Goal: Task Accomplishment & Management: Use online tool/utility

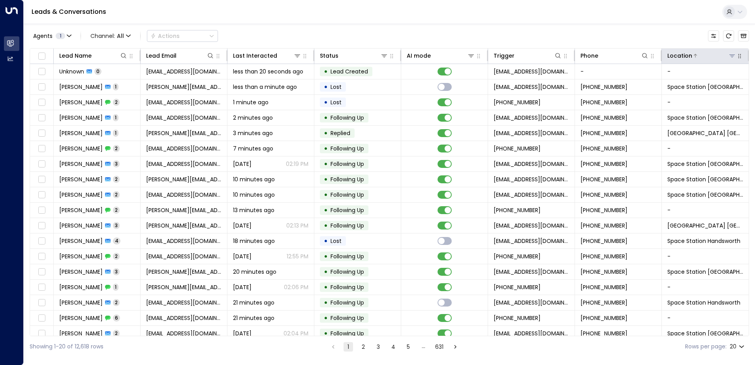
click at [729, 56] on icon at bounding box center [732, 55] width 6 height 3
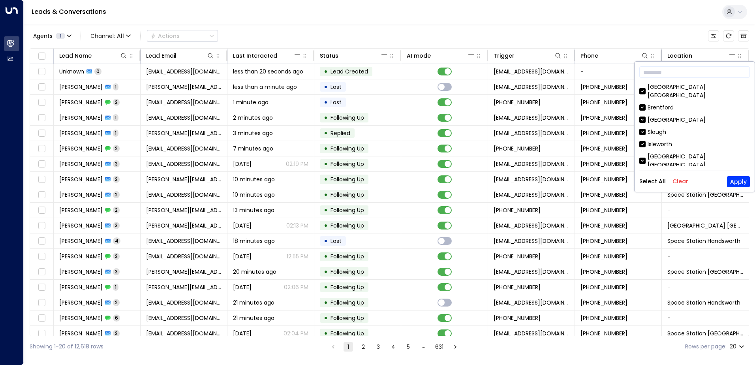
click at [682, 180] on button "Clear" at bounding box center [680, 181] width 16 height 6
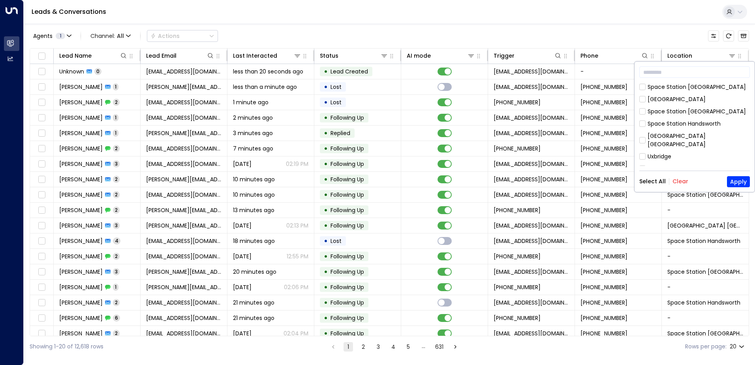
scroll to position [439, 0]
click at [639, 160] on div "​ [GEOGRAPHIC_DATA] [GEOGRAPHIC_DATA] [GEOGRAPHIC_DATA] [GEOGRAPHIC_DATA] [GEOG…" at bounding box center [694, 127] width 120 height 130
click at [740, 182] on button "Apply" at bounding box center [738, 181] width 23 height 11
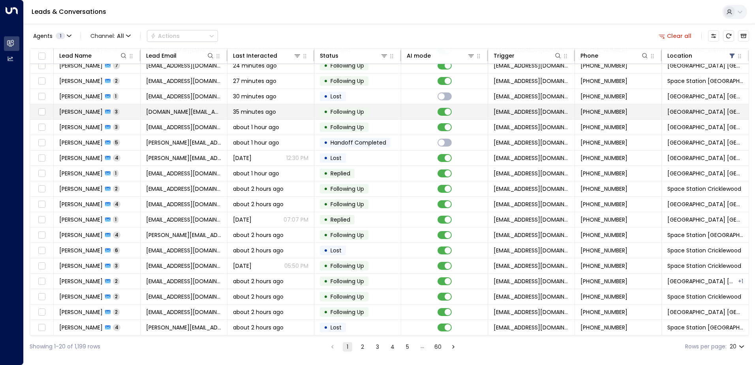
scroll to position [39, 0]
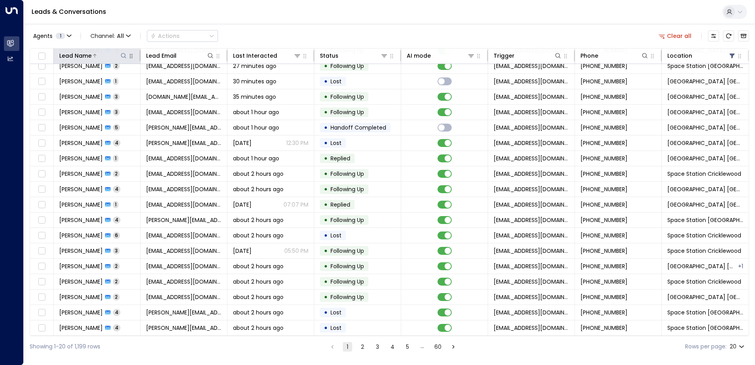
click at [120, 56] on icon at bounding box center [123, 55] width 6 height 6
type input "****"
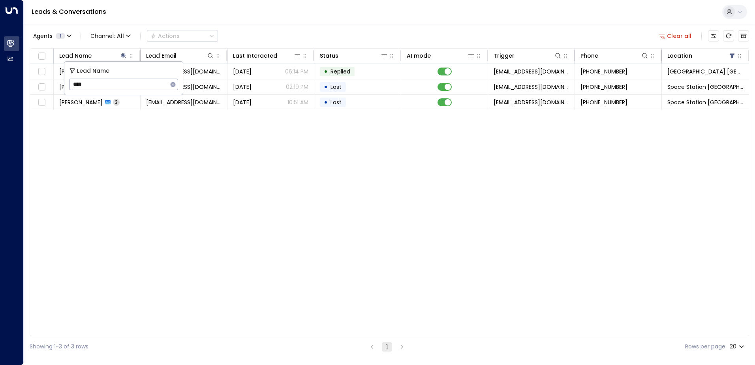
click at [282, 33] on div "Agents 1 Channel: All Actions Clear all" at bounding box center [389, 36] width 719 height 17
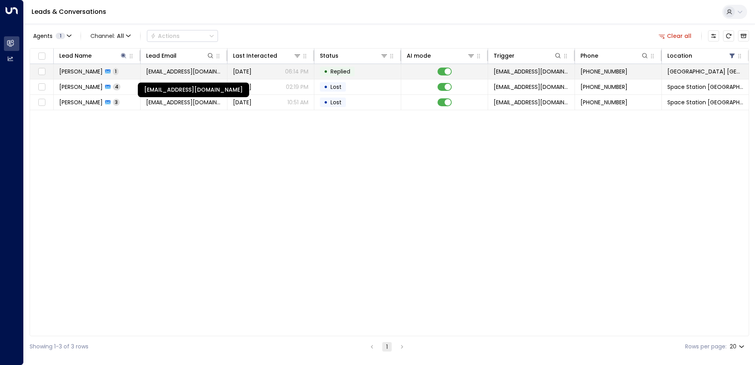
click at [154, 72] on span "[EMAIL_ADDRESS][DOMAIN_NAME]" at bounding box center [183, 71] width 75 height 8
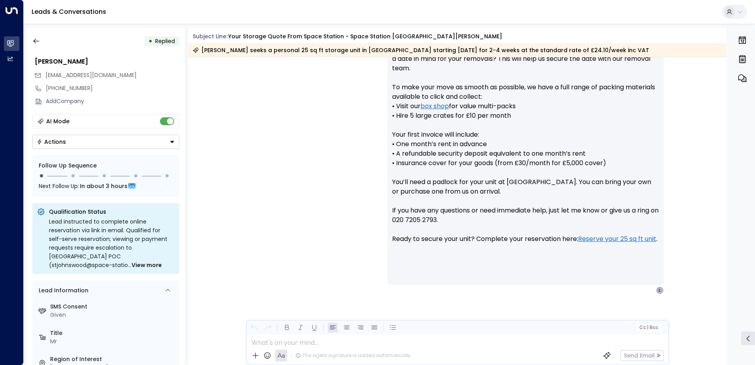
scroll to position [397, 0]
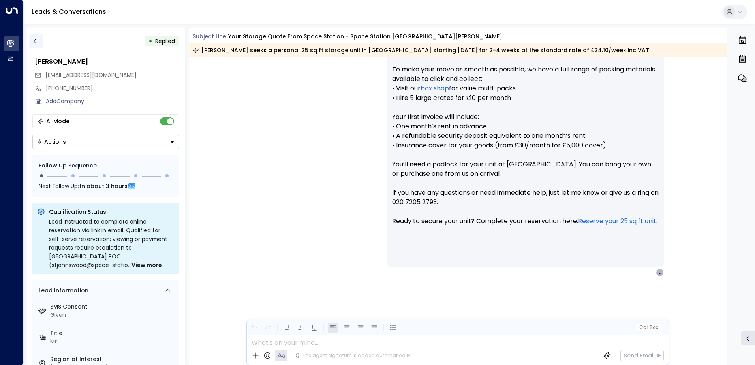
click at [36, 43] on icon "button" at bounding box center [36, 41] width 8 height 8
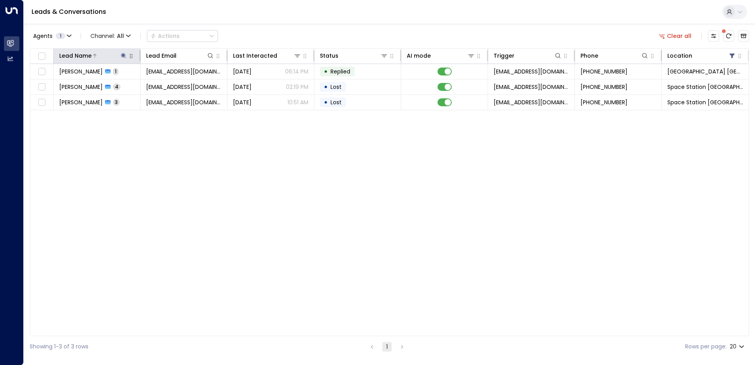
click at [122, 55] on icon at bounding box center [123, 55] width 5 height 5
click at [173, 85] on icon "button" at bounding box center [172, 84] width 5 height 5
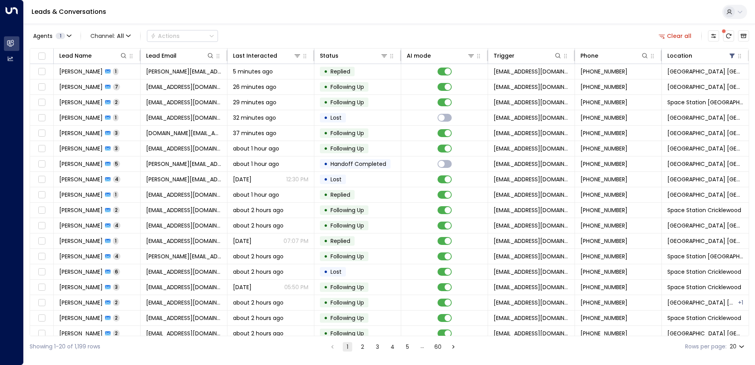
click at [283, 15] on div "Leads & Conversations" at bounding box center [389, 12] width 731 height 24
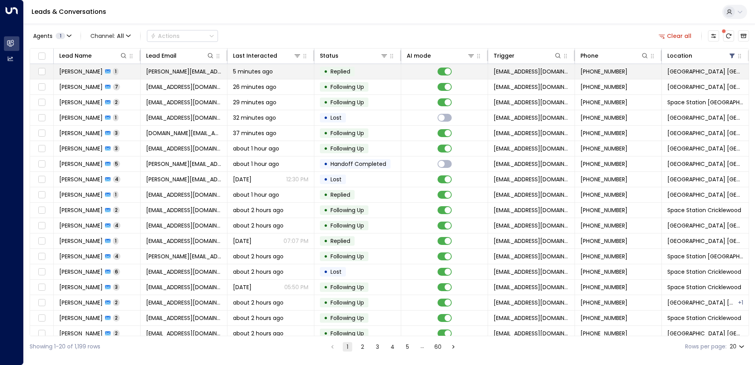
click at [210, 72] on span "[PERSON_NAME][EMAIL_ADDRESS][DOMAIN_NAME]" at bounding box center [183, 71] width 75 height 8
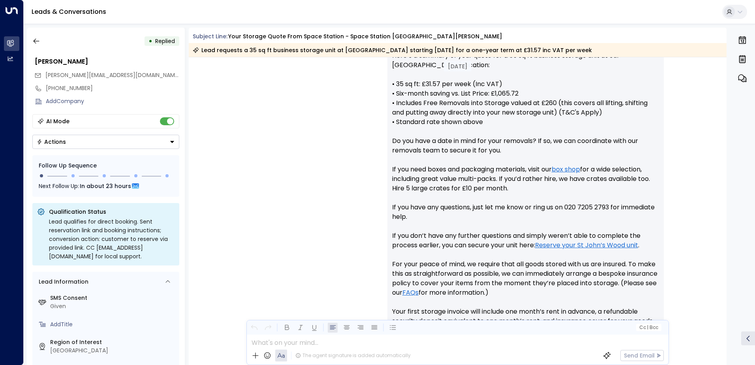
scroll to position [337, 0]
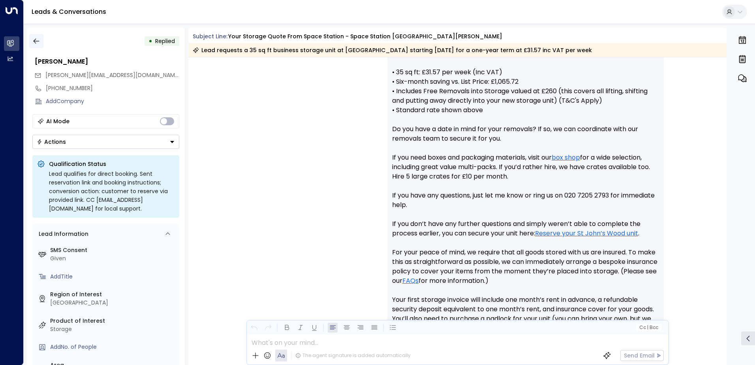
click at [36, 42] on icon "button" at bounding box center [36, 41] width 8 height 8
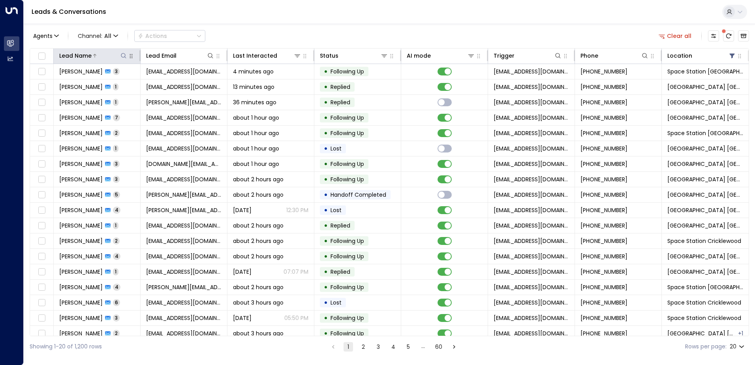
click at [124, 58] on icon at bounding box center [123, 55] width 6 height 6
type input "********"
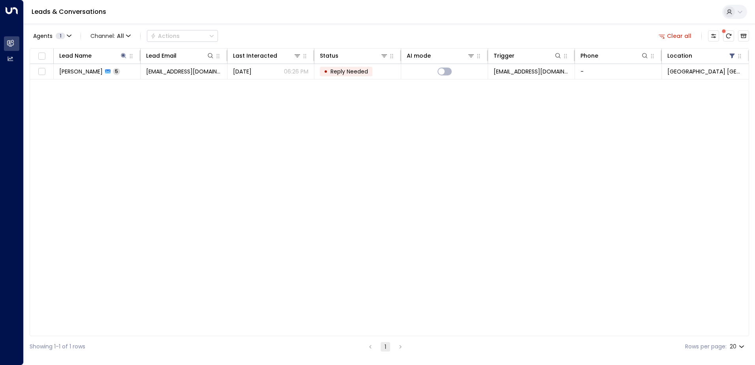
click at [274, 37] on div "Agents 1 Channel: All Actions Clear all" at bounding box center [389, 36] width 719 height 17
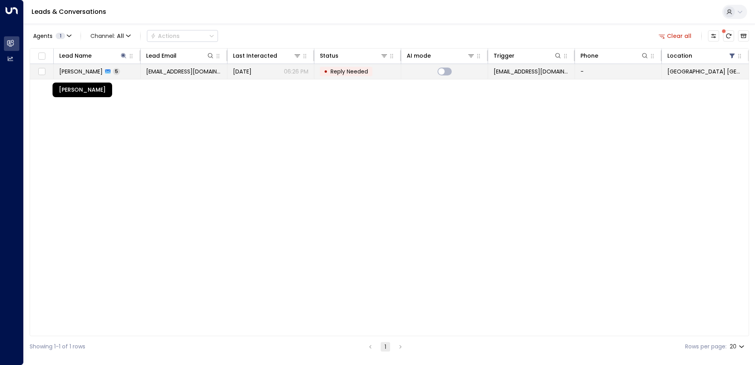
click at [103, 71] on span "[PERSON_NAME]" at bounding box center [80, 71] width 43 height 8
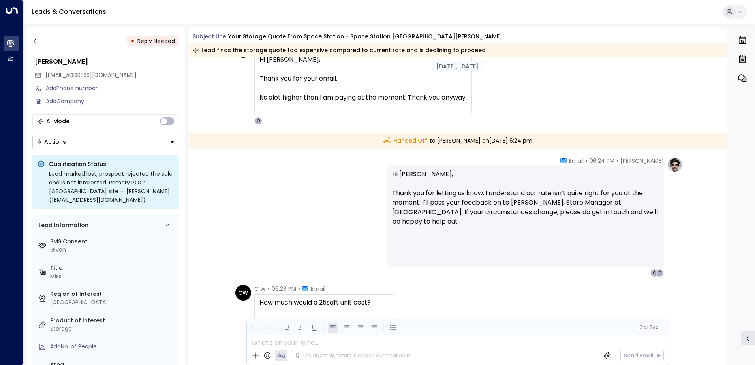
scroll to position [931, 0]
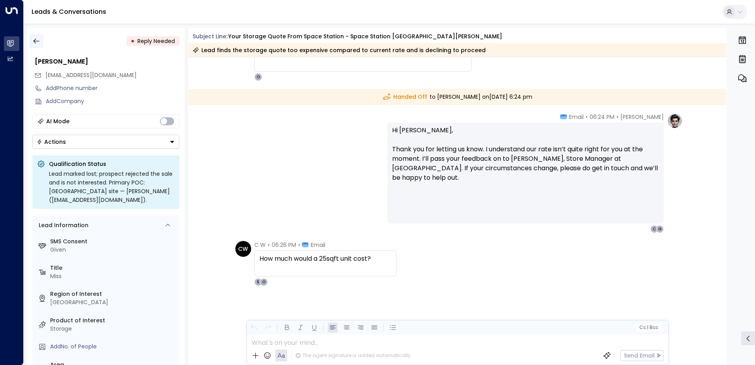
click at [36, 39] on icon "button" at bounding box center [36, 41] width 8 height 8
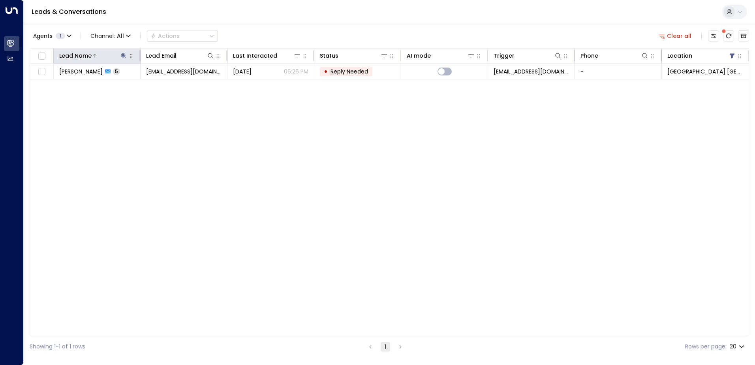
click at [123, 58] on icon at bounding box center [123, 55] width 6 height 6
click at [172, 83] on icon "button" at bounding box center [172, 84] width 5 height 5
click at [136, 80] on input "text" at bounding box center [123, 84] width 109 height 15
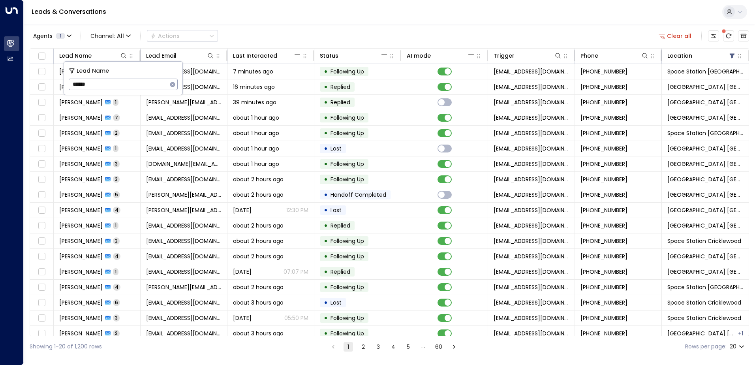
type input "*******"
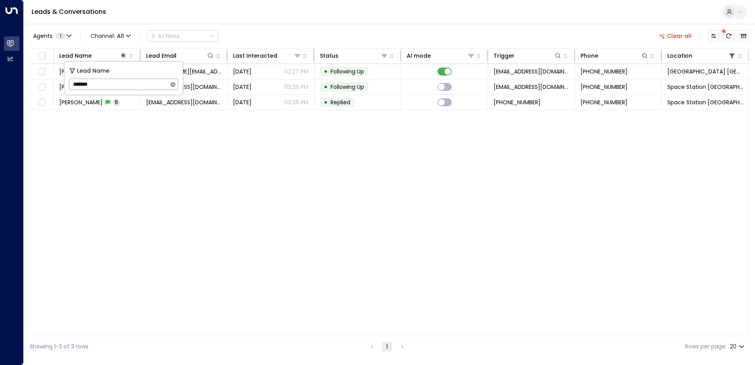
click at [279, 24] on div "Agents 1 Channel: All Actions Clear all Lead Name Lead Email Last Interacted St…" at bounding box center [389, 190] width 719 height 333
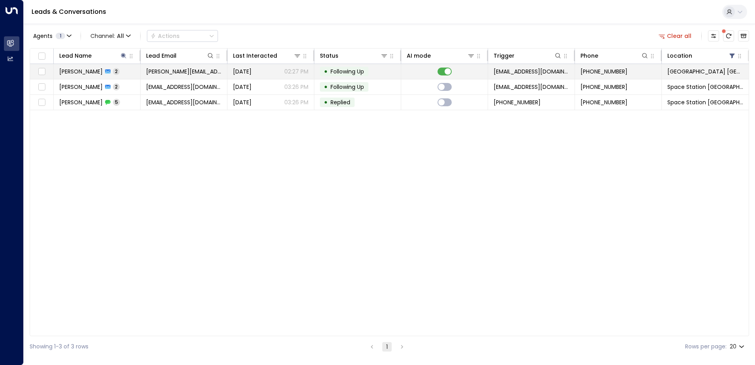
click at [88, 72] on span "[PERSON_NAME]" at bounding box center [80, 71] width 43 height 8
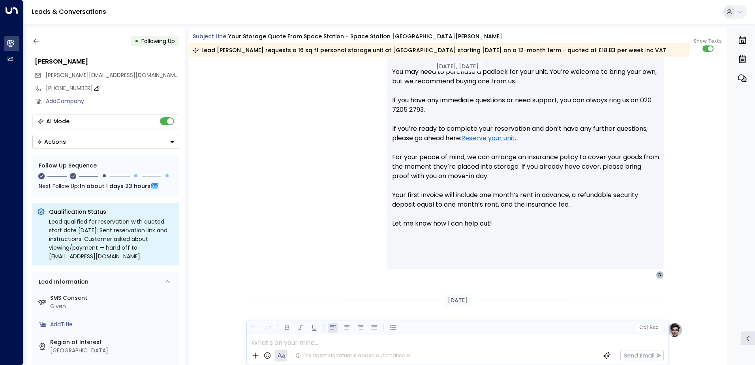
scroll to position [317, 0]
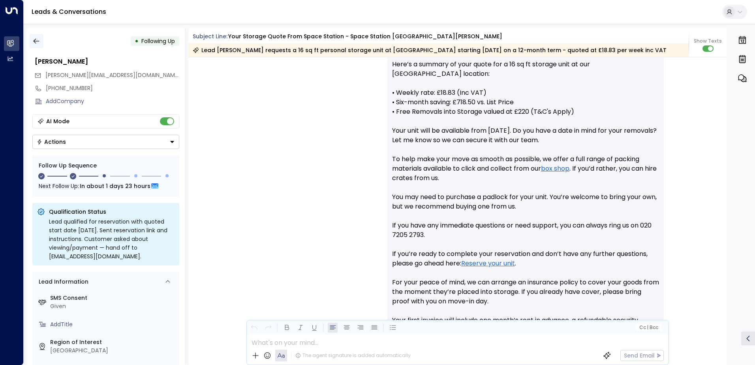
click at [35, 41] on icon "button" at bounding box center [36, 41] width 6 height 5
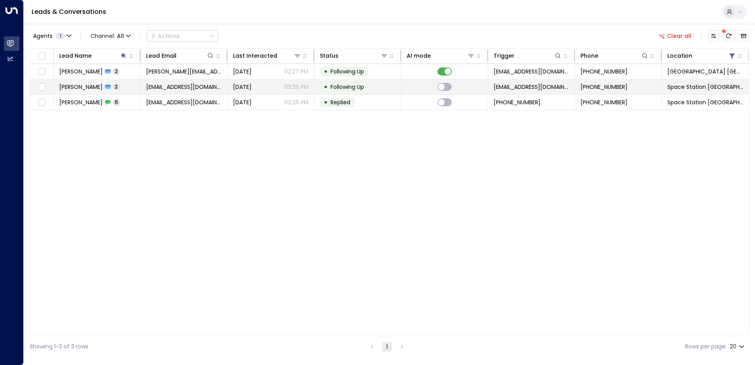
click at [120, 86] on td "[PERSON_NAME] 2" at bounding box center [97, 86] width 87 height 15
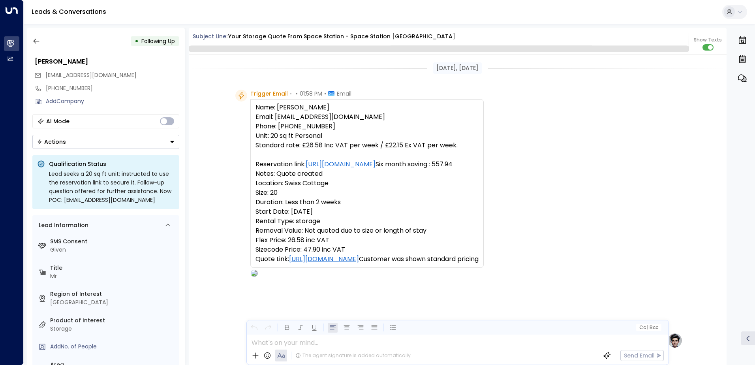
scroll to position [1055, 0]
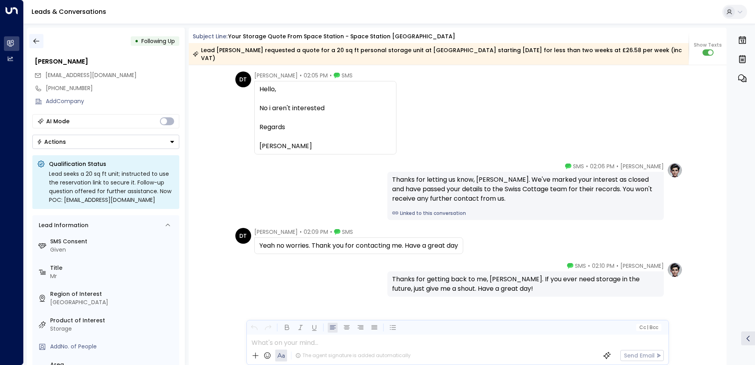
click at [33, 40] on icon "button" at bounding box center [36, 41] width 8 height 8
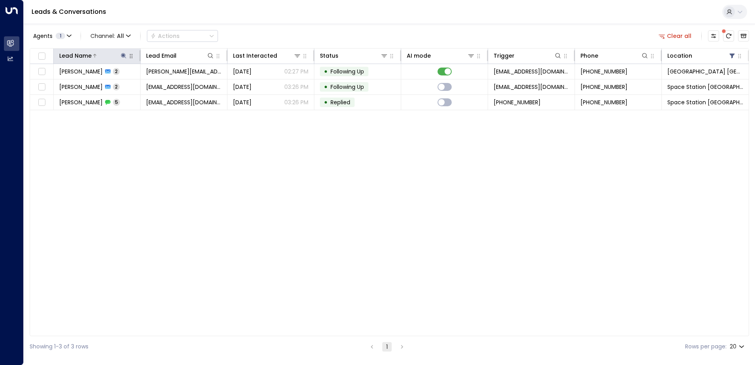
click at [120, 55] on icon at bounding box center [123, 55] width 6 height 6
drag, startPoint x: 174, startPoint y: 86, endPoint x: 157, endPoint y: 83, distance: 16.5
click at [174, 86] on icon "button" at bounding box center [172, 84] width 5 height 5
click at [149, 82] on input "text" at bounding box center [123, 84] width 109 height 15
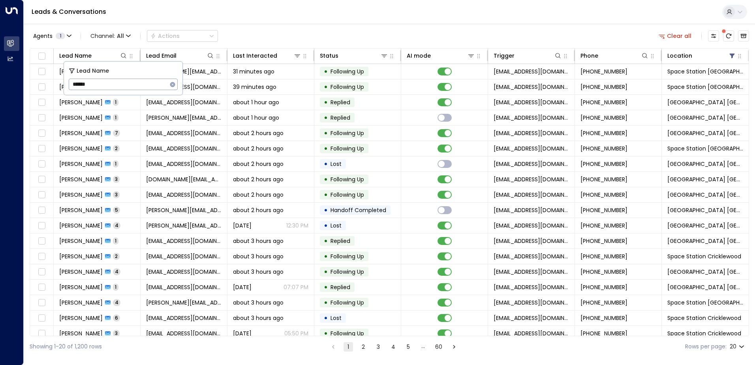
type input "******"
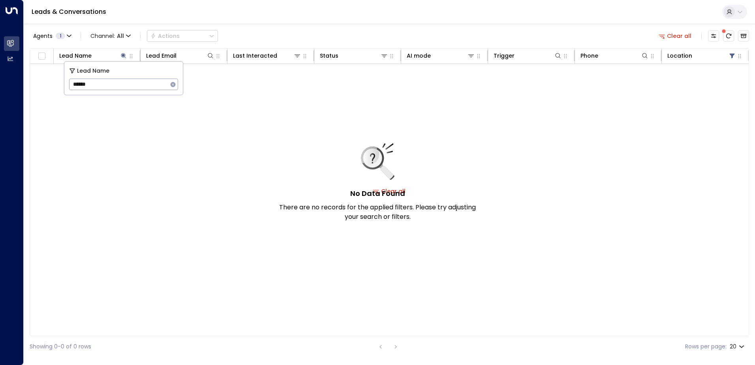
click at [254, 31] on div "Agents 1 Channel: All Actions Clear all" at bounding box center [389, 36] width 719 height 17
click at [123, 53] on icon at bounding box center [123, 55] width 6 height 6
click at [123, 56] on icon at bounding box center [123, 55] width 5 height 5
click at [88, 85] on input "******" at bounding box center [118, 84] width 99 height 15
type input "******"
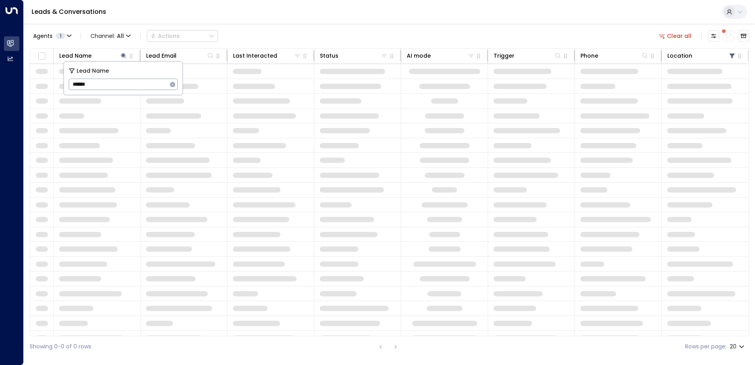
click at [269, 29] on div "Agents 1 Channel: All Actions Clear all" at bounding box center [389, 36] width 719 height 17
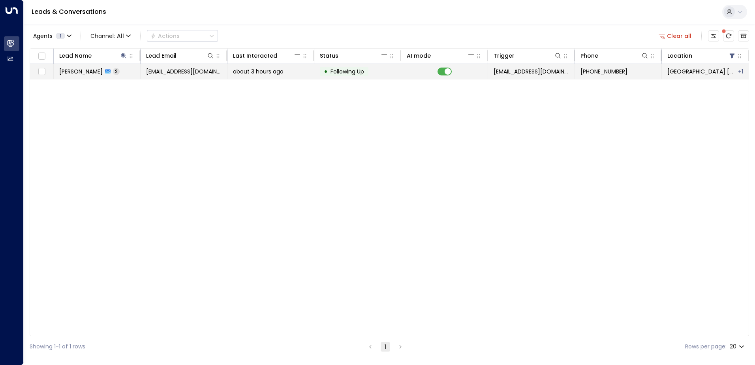
click at [97, 71] on span "[PERSON_NAME]" at bounding box center [80, 71] width 43 height 8
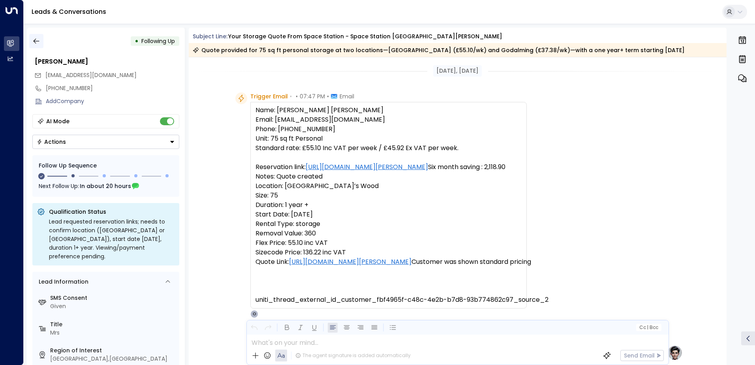
click at [38, 41] on icon "button" at bounding box center [36, 41] width 8 height 8
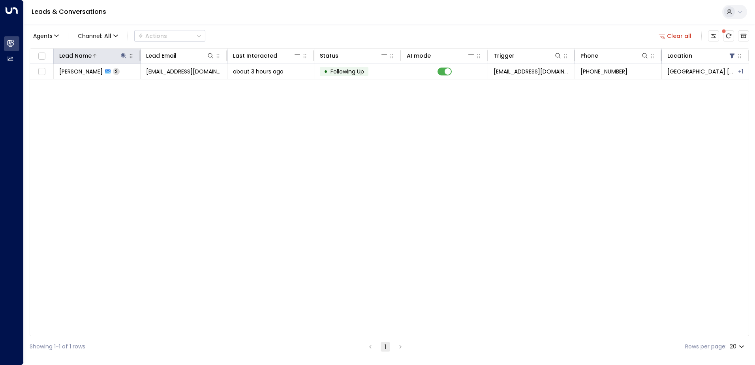
click at [124, 56] on icon at bounding box center [123, 55] width 5 height 5
click at [171, 83] on icon "button" at bounding box center [172, 84] width 5 height 5
click at [148, 86] on input "text" at bounding box center [123, 84] width 109 height 15
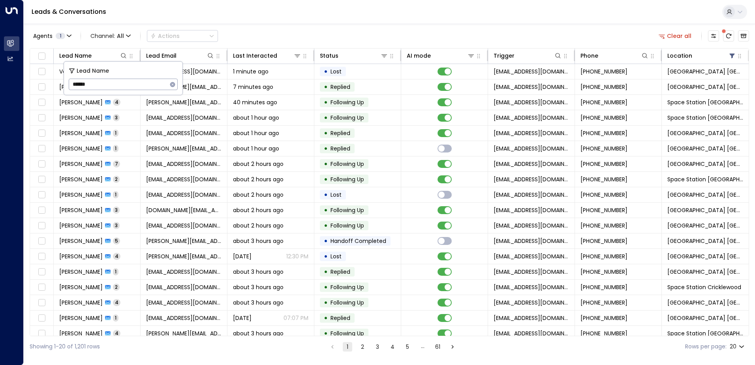
type input "******"
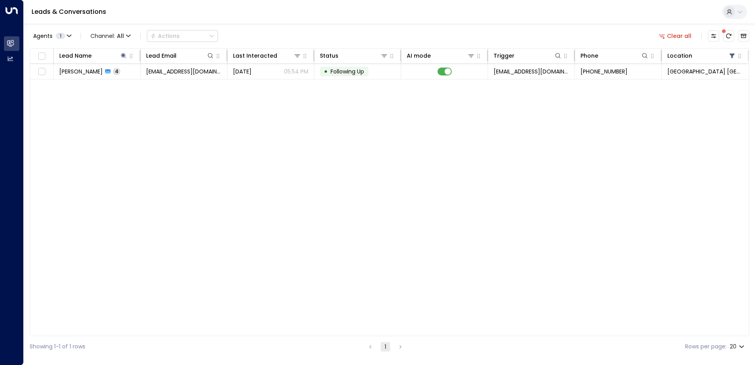
click at [290, 33] on div "Agents 1 Channel: All Actions Clear all" at bounding box center [389, 36] width 719 height 17
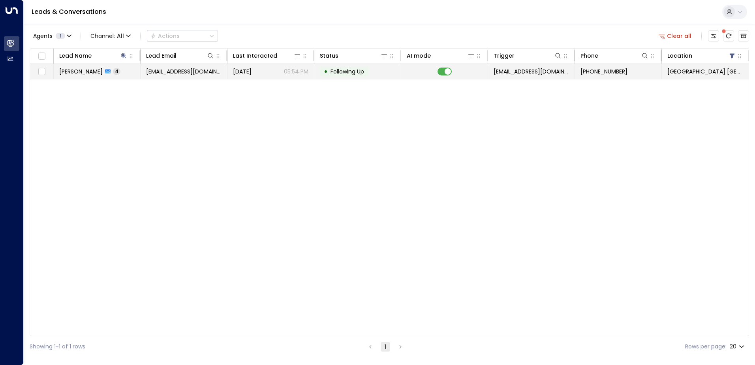
click at [251, 71] on span "[DATE]" at bounding box center [242, 71] width 19 height 8
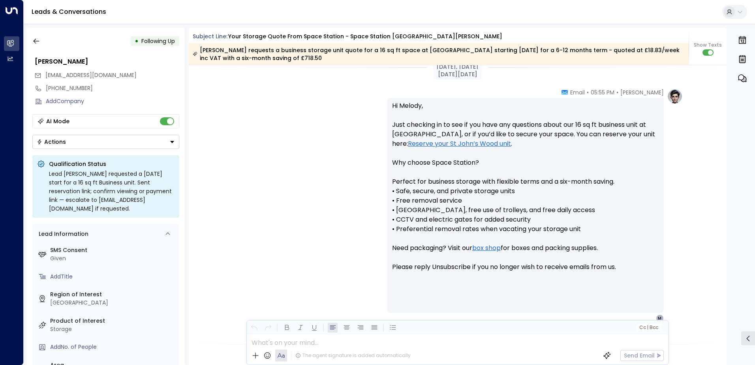
scroll to position [544, 0]
